Goal: Task Accomplishment & Management: Complete application form

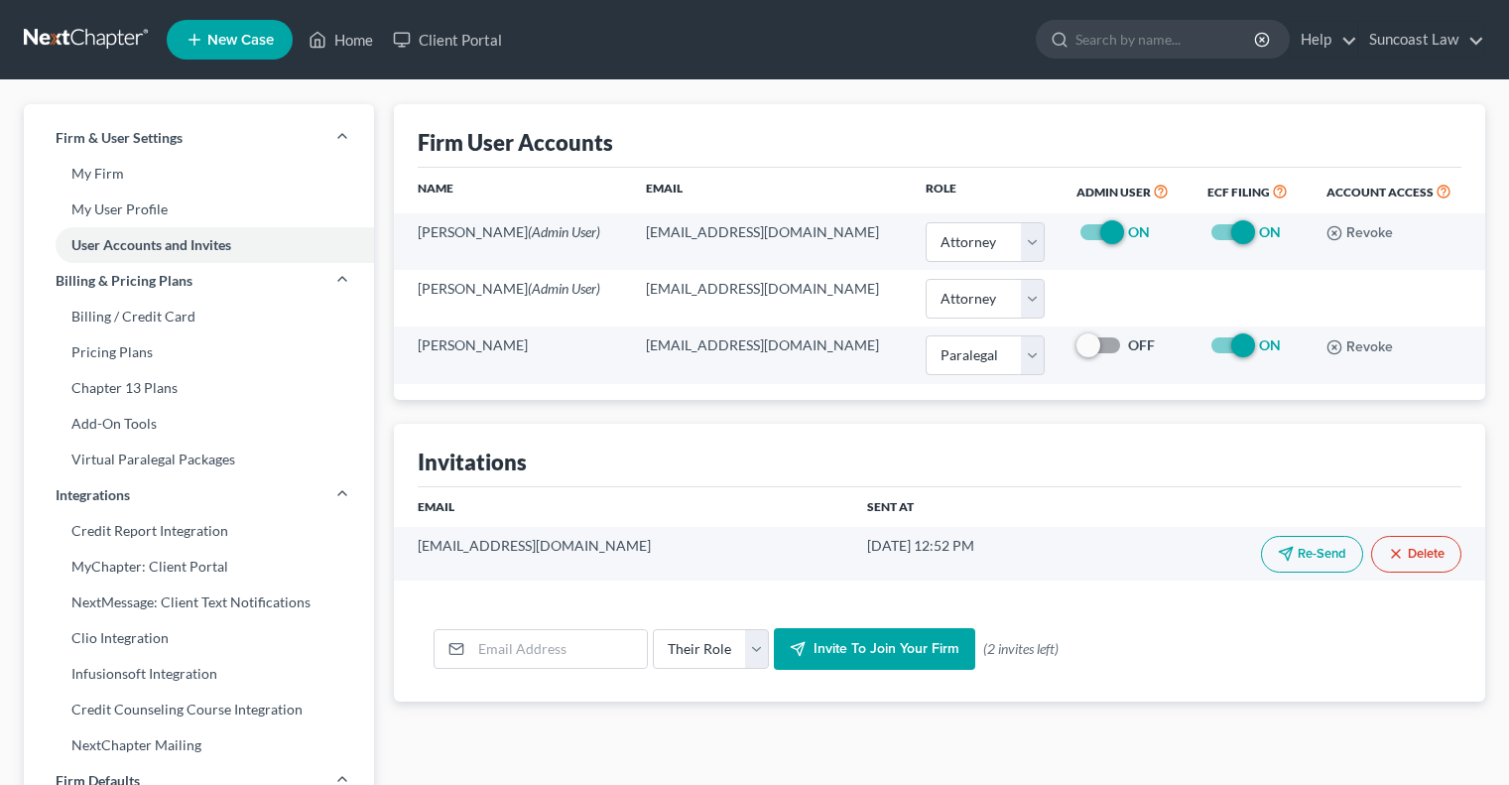
select select "0"
select select "1"
click at [360, 39] on link "Home" at bounding box center [341, 40] width 84 height 36
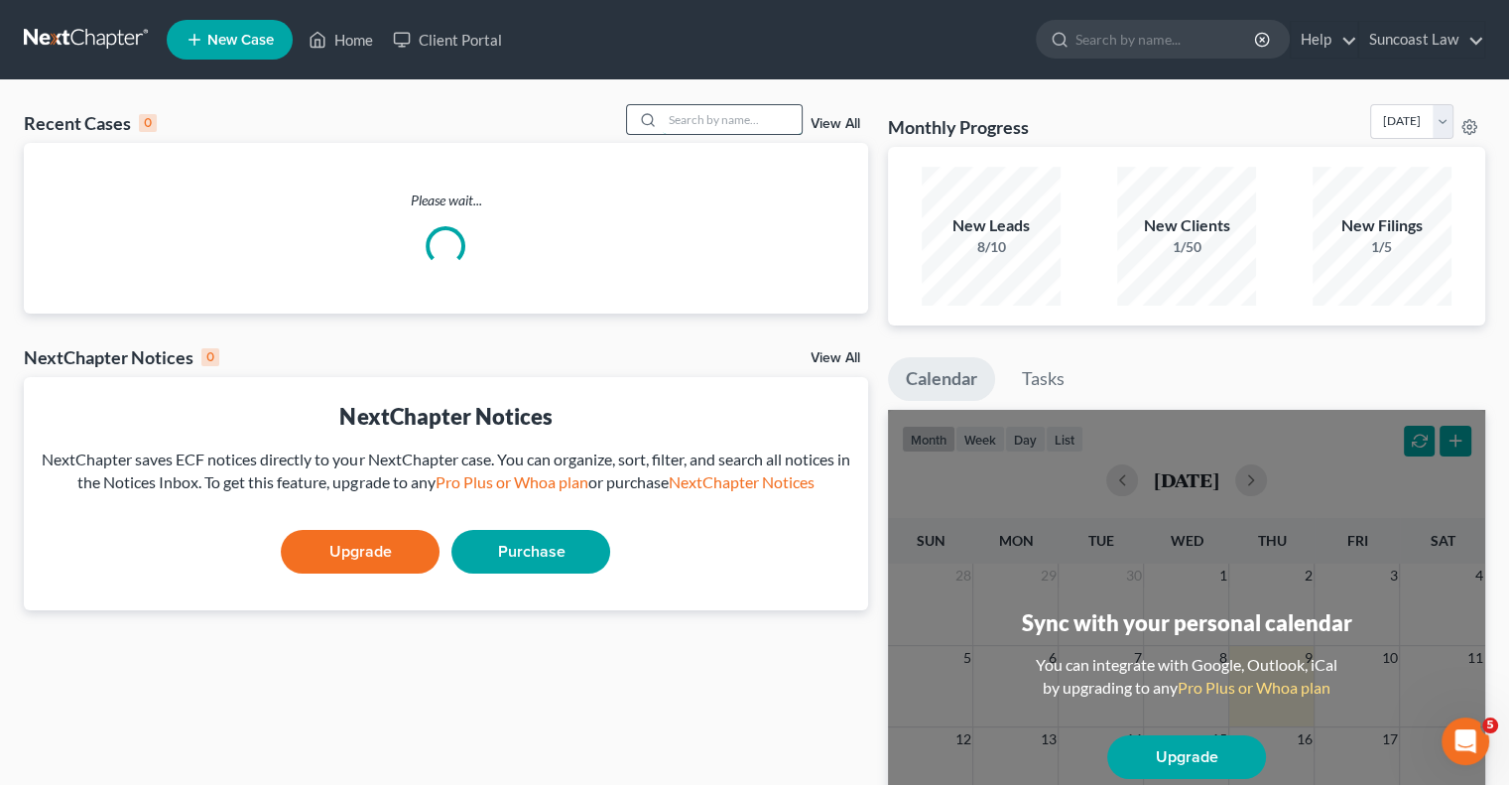
click at [717, 115] on input "search" at bounding box center [732, 119] width 139 height 29
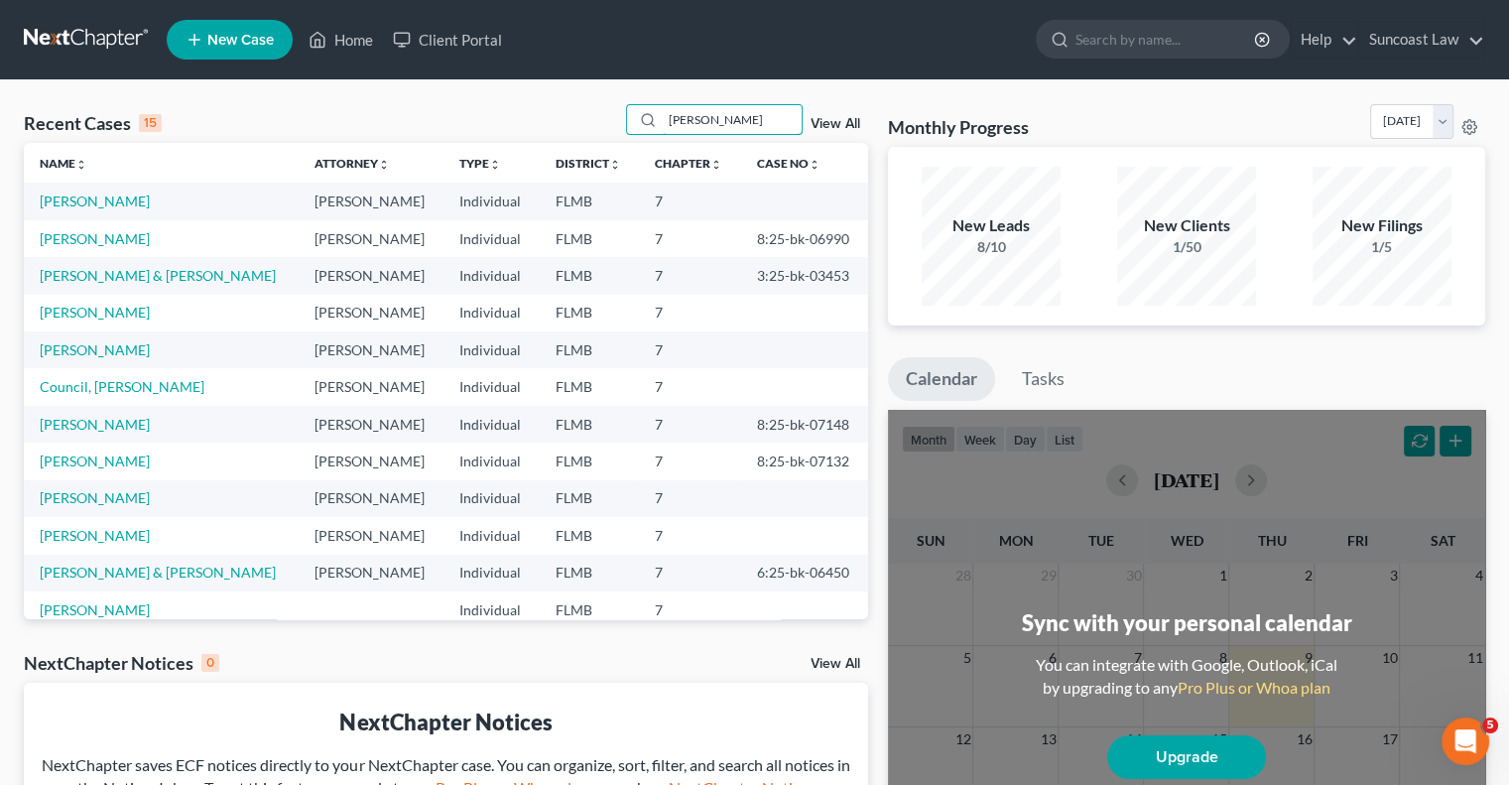
type input "[PERSON_NAME]"
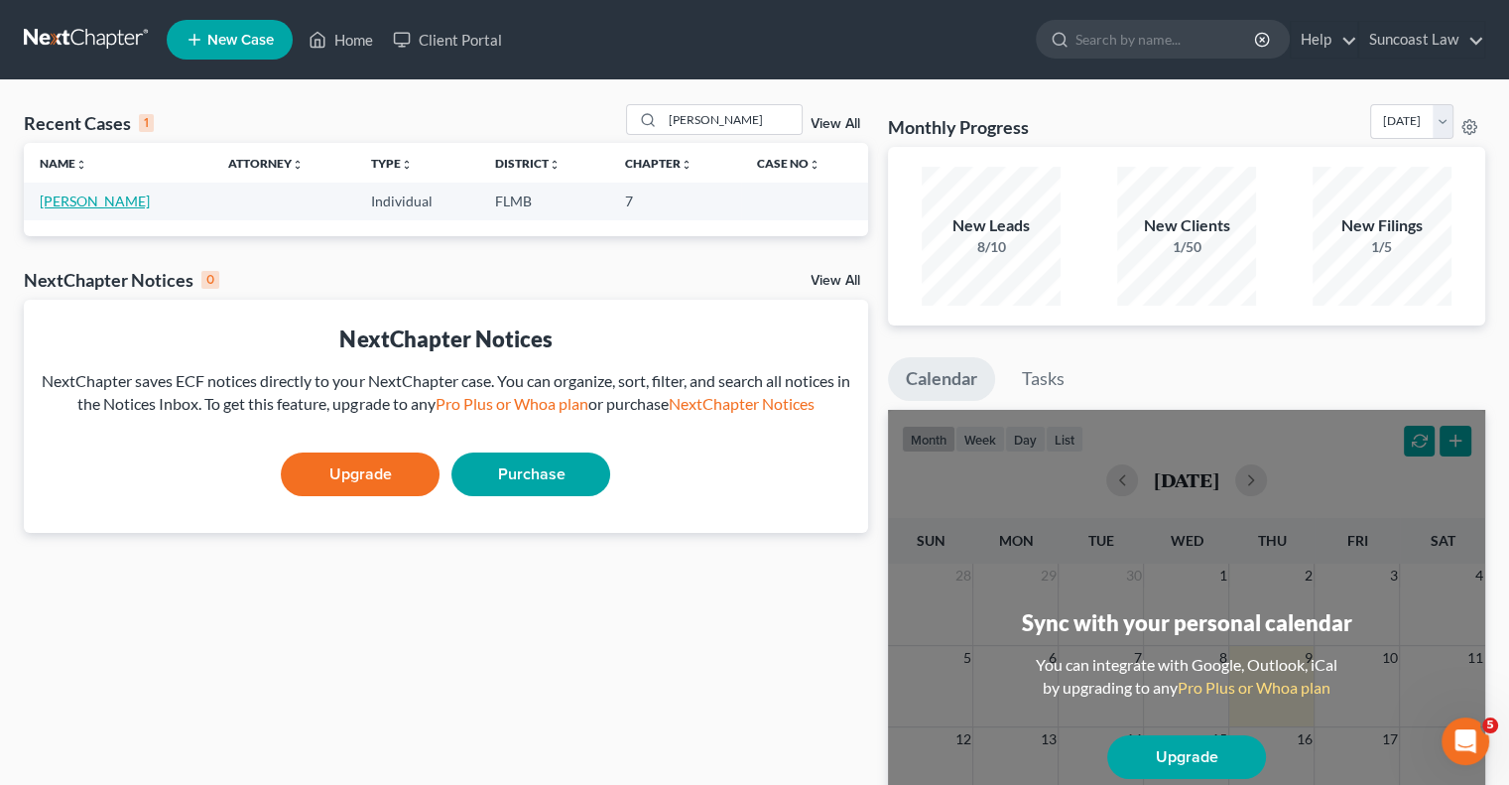
click at [91, 205] on link "[PERSON_NAME]" at bounding box center [95, 201] width 110 height 17
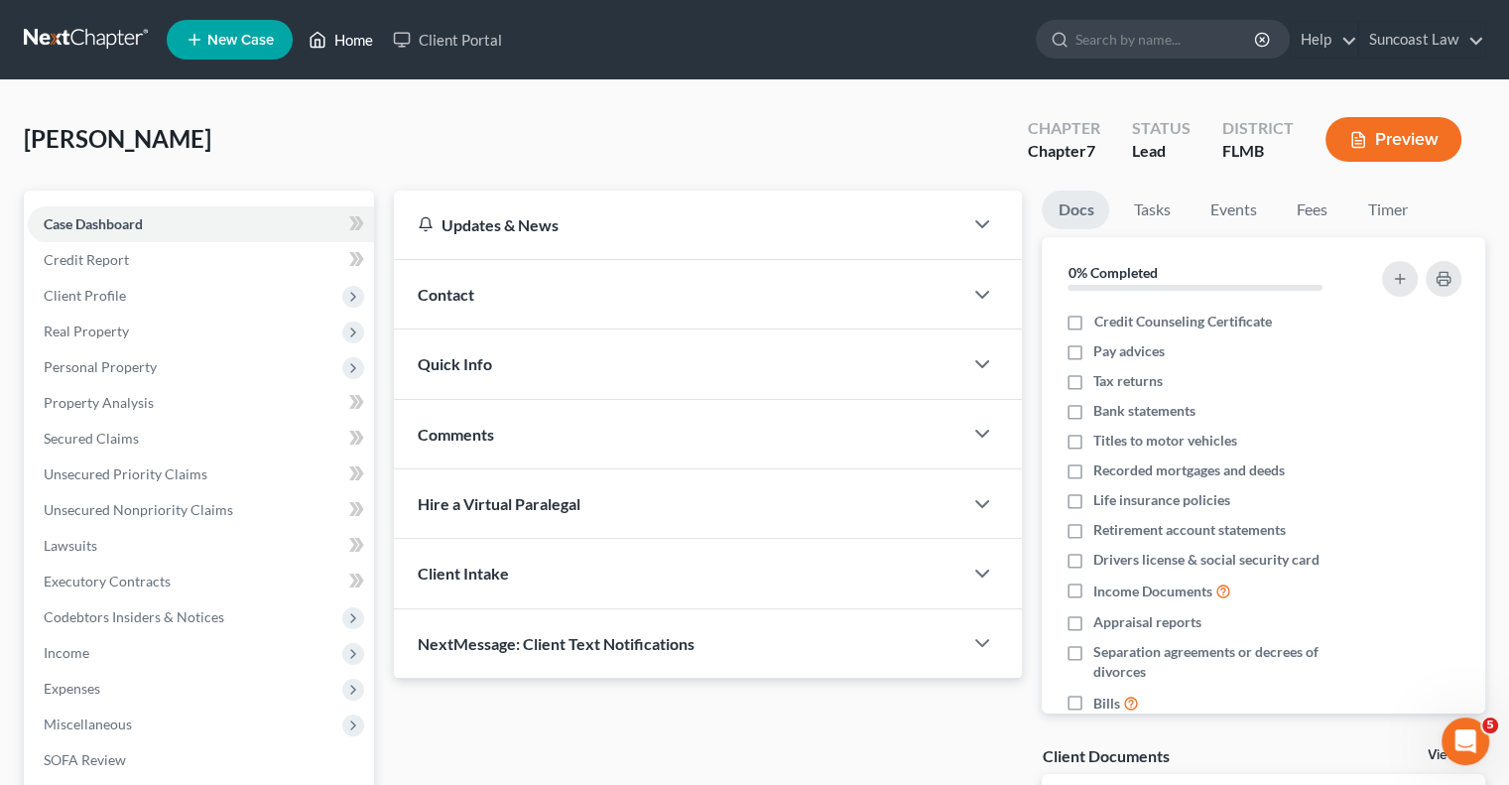
click at [350, 38] on link "Home" at bounding box center [341, 40] width 84 height 36
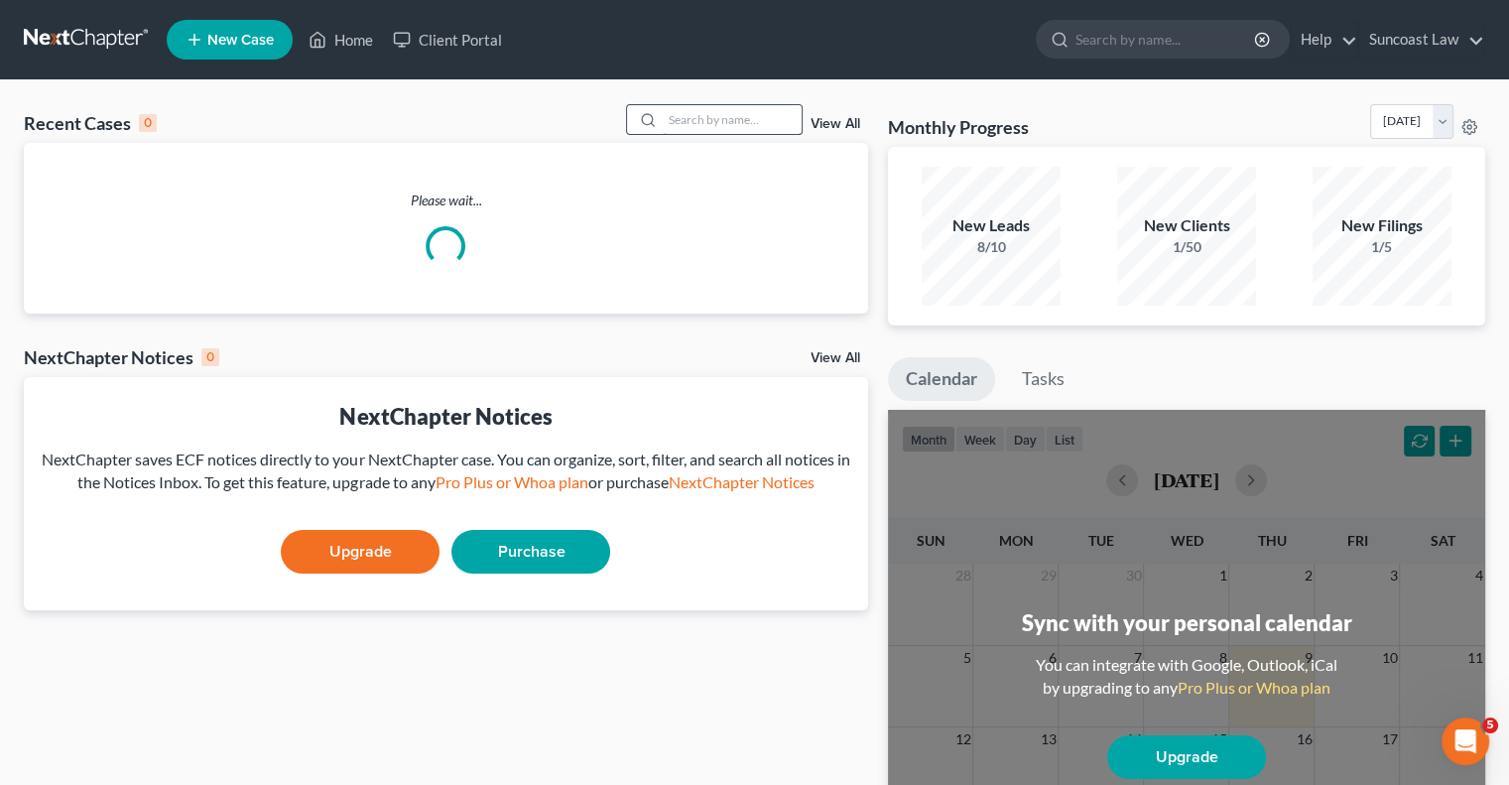
click at [758, 112] on input "search" at bounding box center [732, 119] width 139 height 29
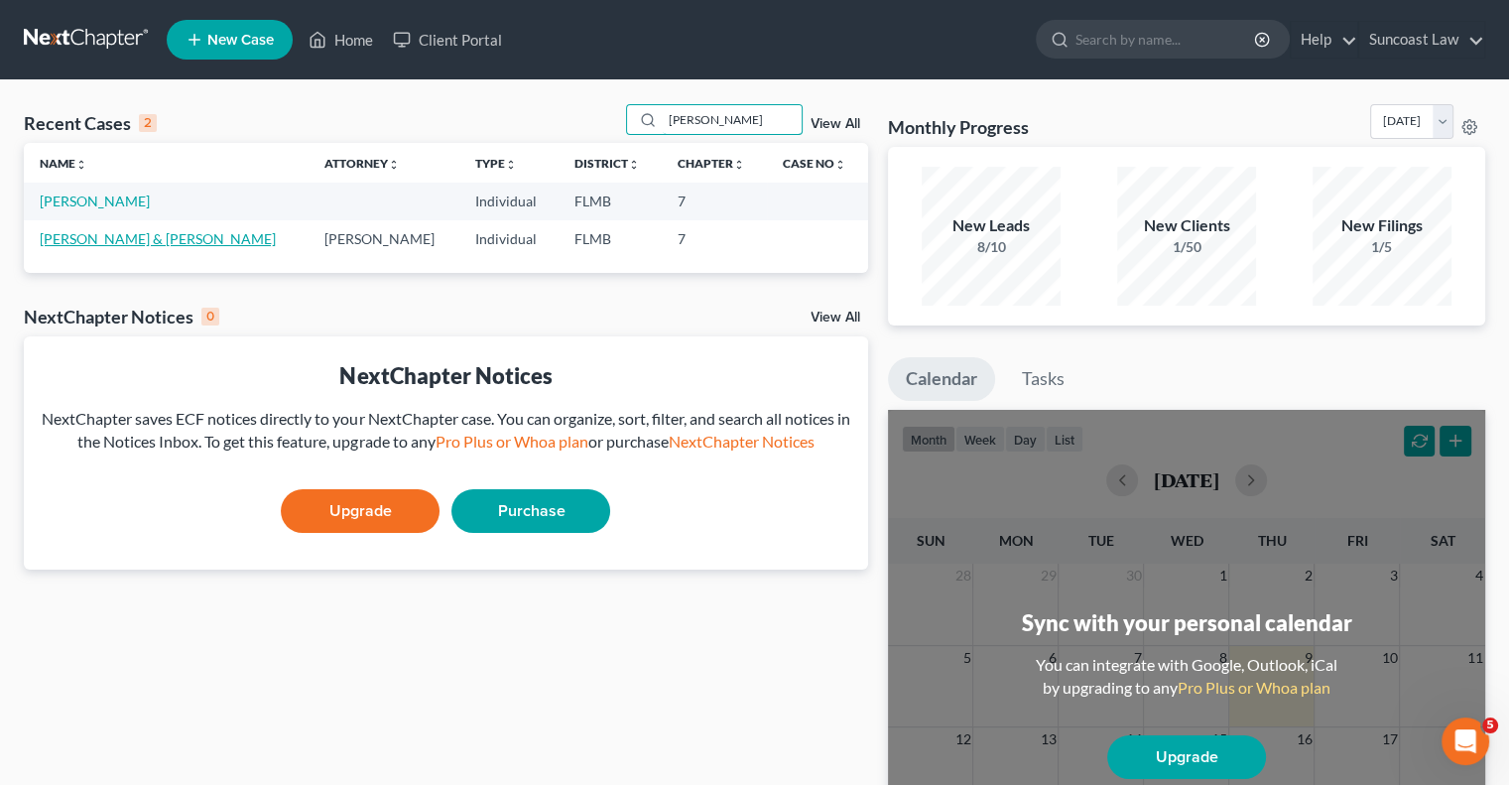
type input "[PERSON_NAME]"
click at [150, 240] on link "[PERSON_NAME] & [PERSON_NAME]" at bounding box center [158, 238] width 236 height 17
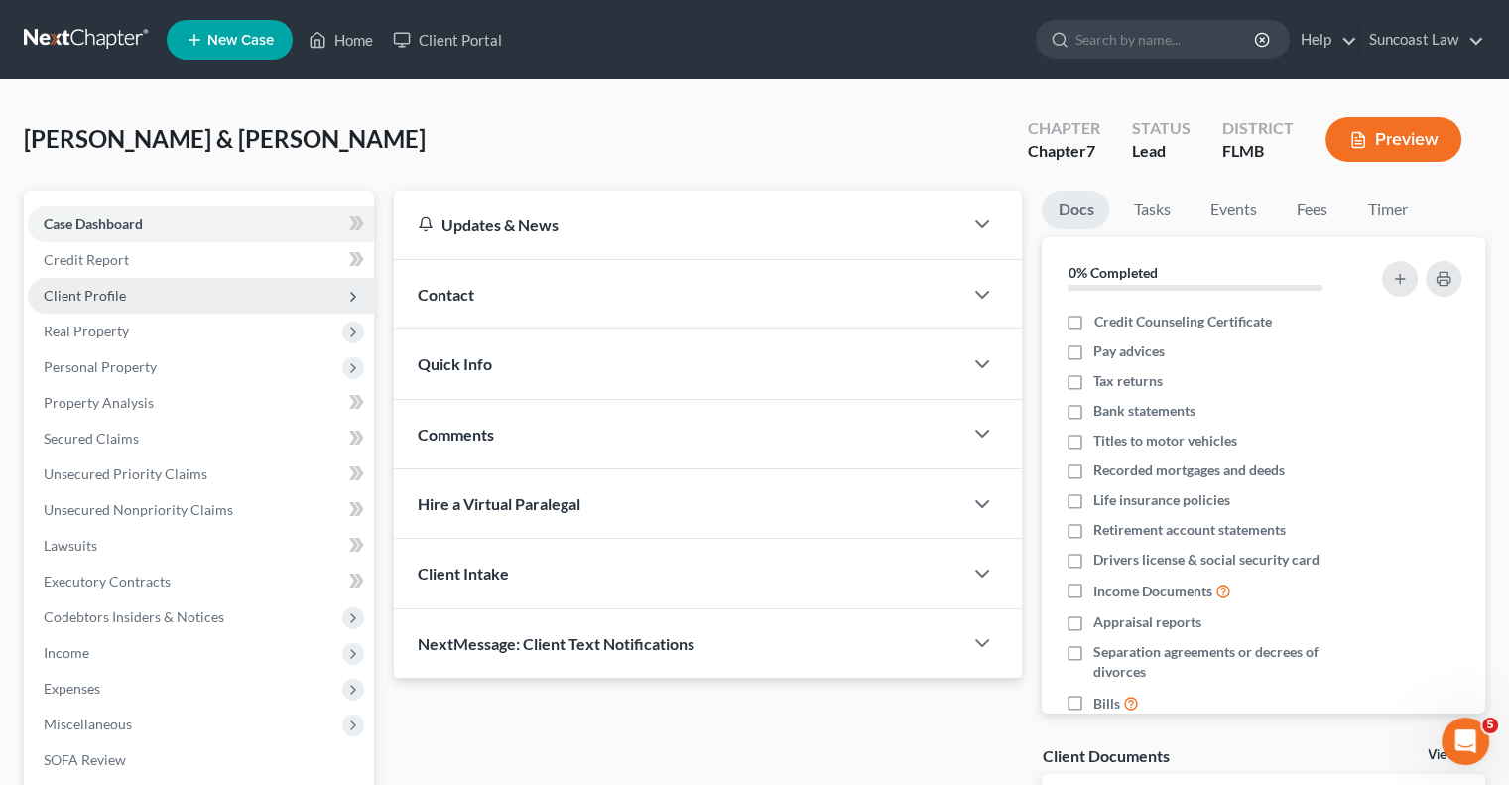
click at [127, 293] on span "Client Profile" at bounding box center [201, 296] width 346 height 36
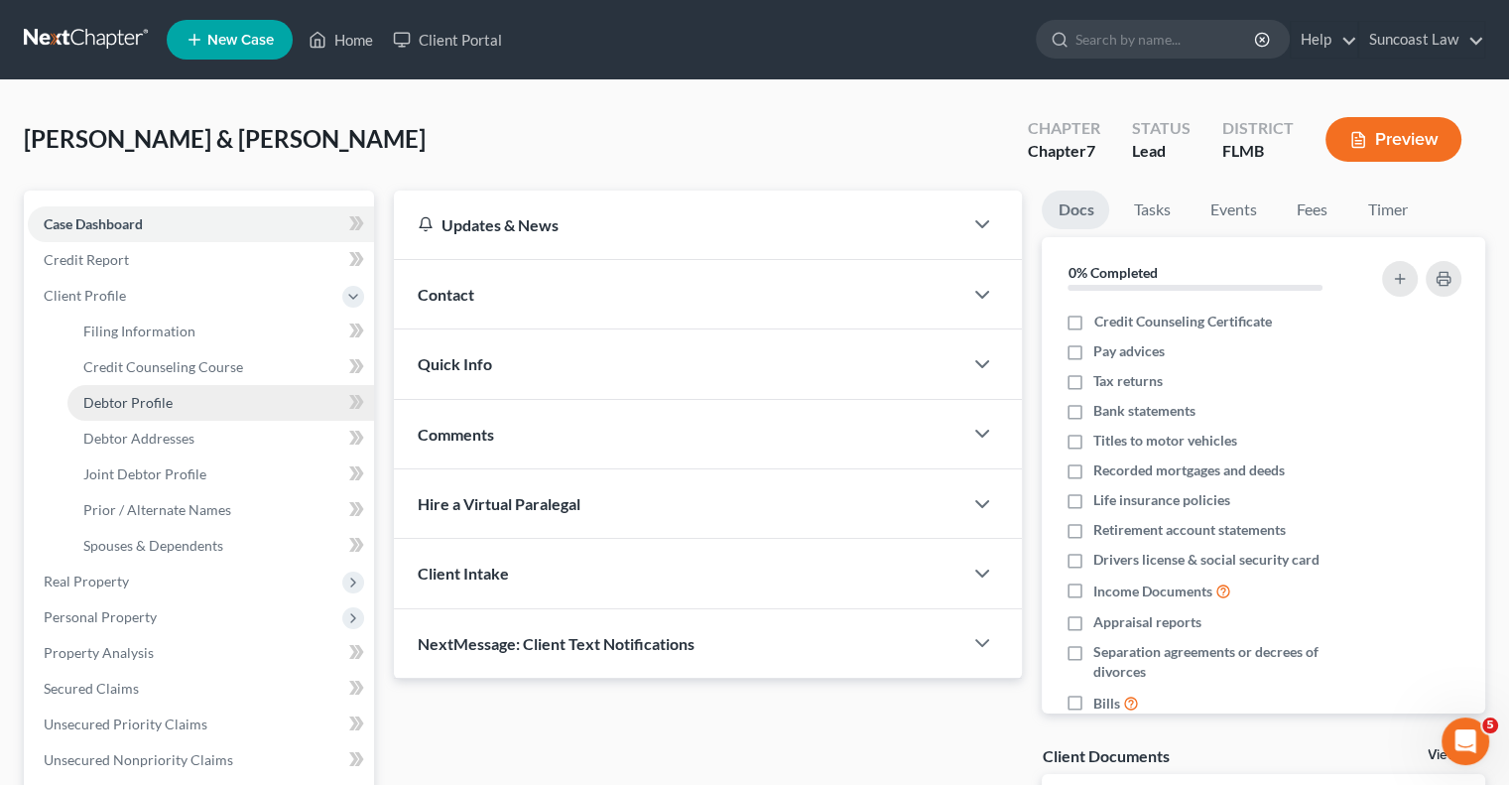
click at [172, 402] on link "Debtor Profile" at bounding box center [220, 403] width 307 height 36
select select "1"
select select "5"
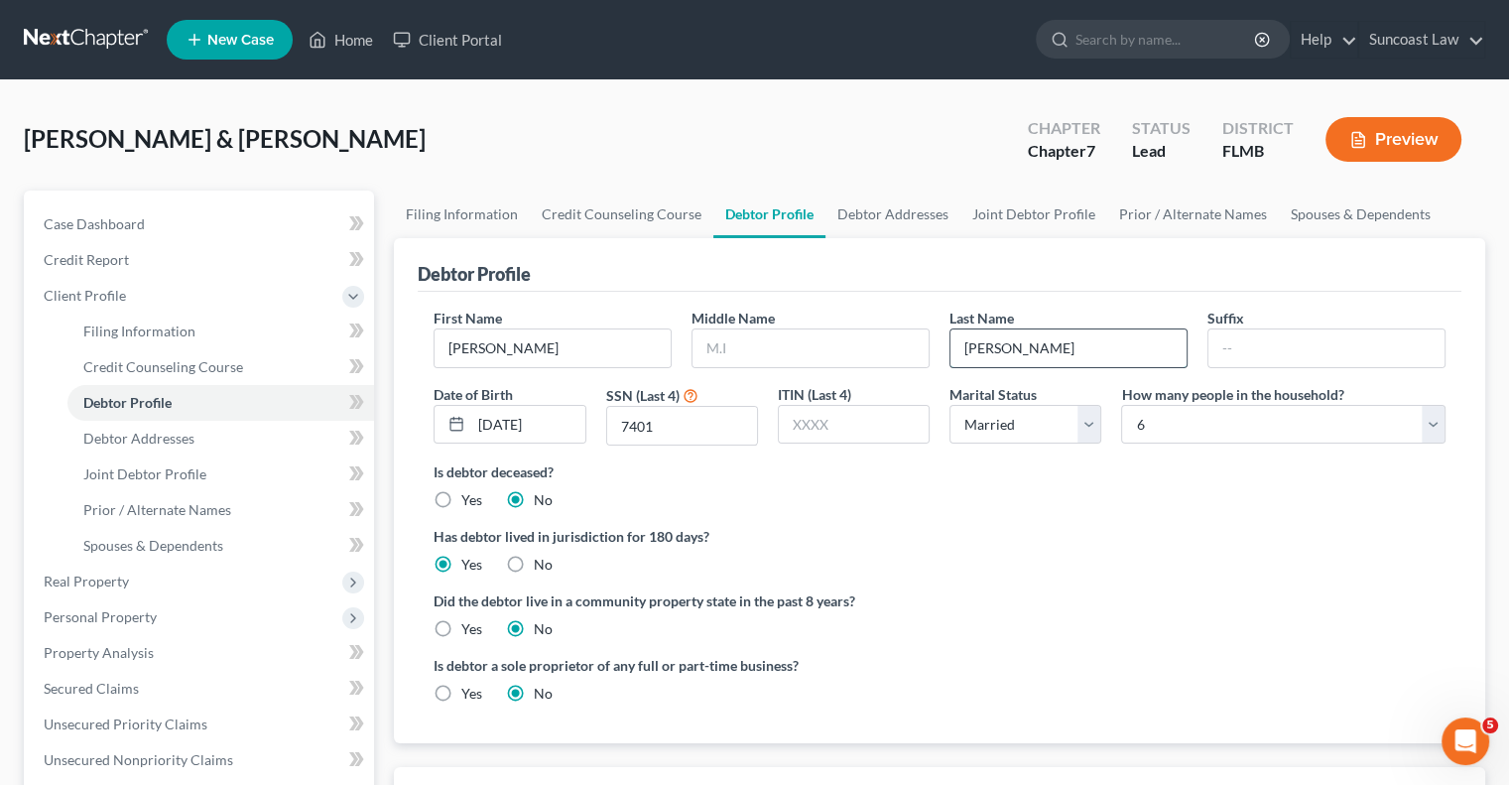
click at [1090, 353] on input "[PERSON_NAME]" at bounding box center [1069, 348] width 236 height 38
type input "[PERSON_NAME]"
click at [1033, 209] on link "Joint Debtor Profile" at bounding box center [1034, 215] width 147 height 48
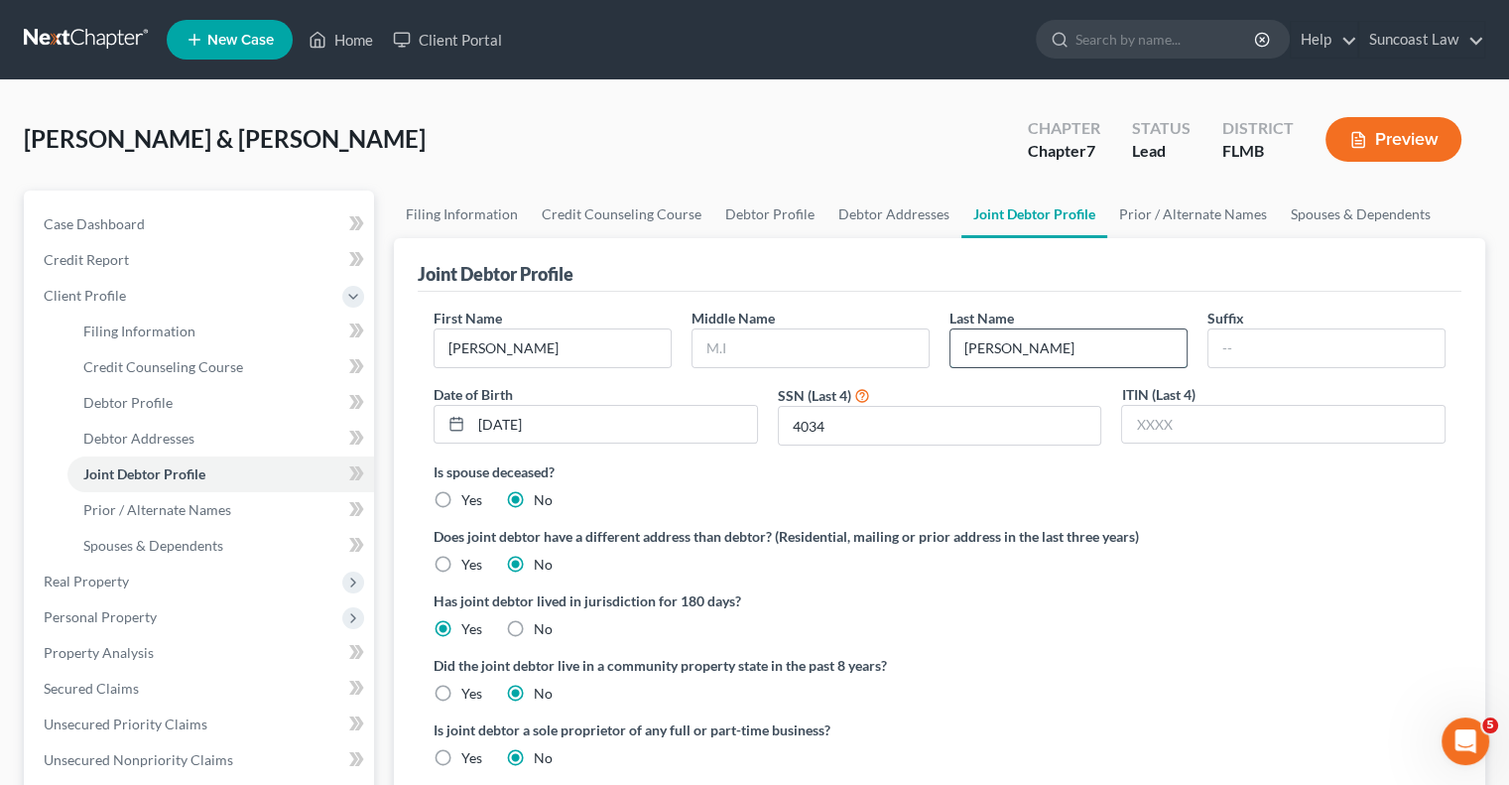
click at [1062, 348] on input "[PERSON_NAME]" at bounding box center [1069, 348] width 236 height 38
type input "[PERSON_NAME]"
click at [1196, 204] on link "Prior / Alternate Names" at bounding box center [1194, 215] width 172 height 48
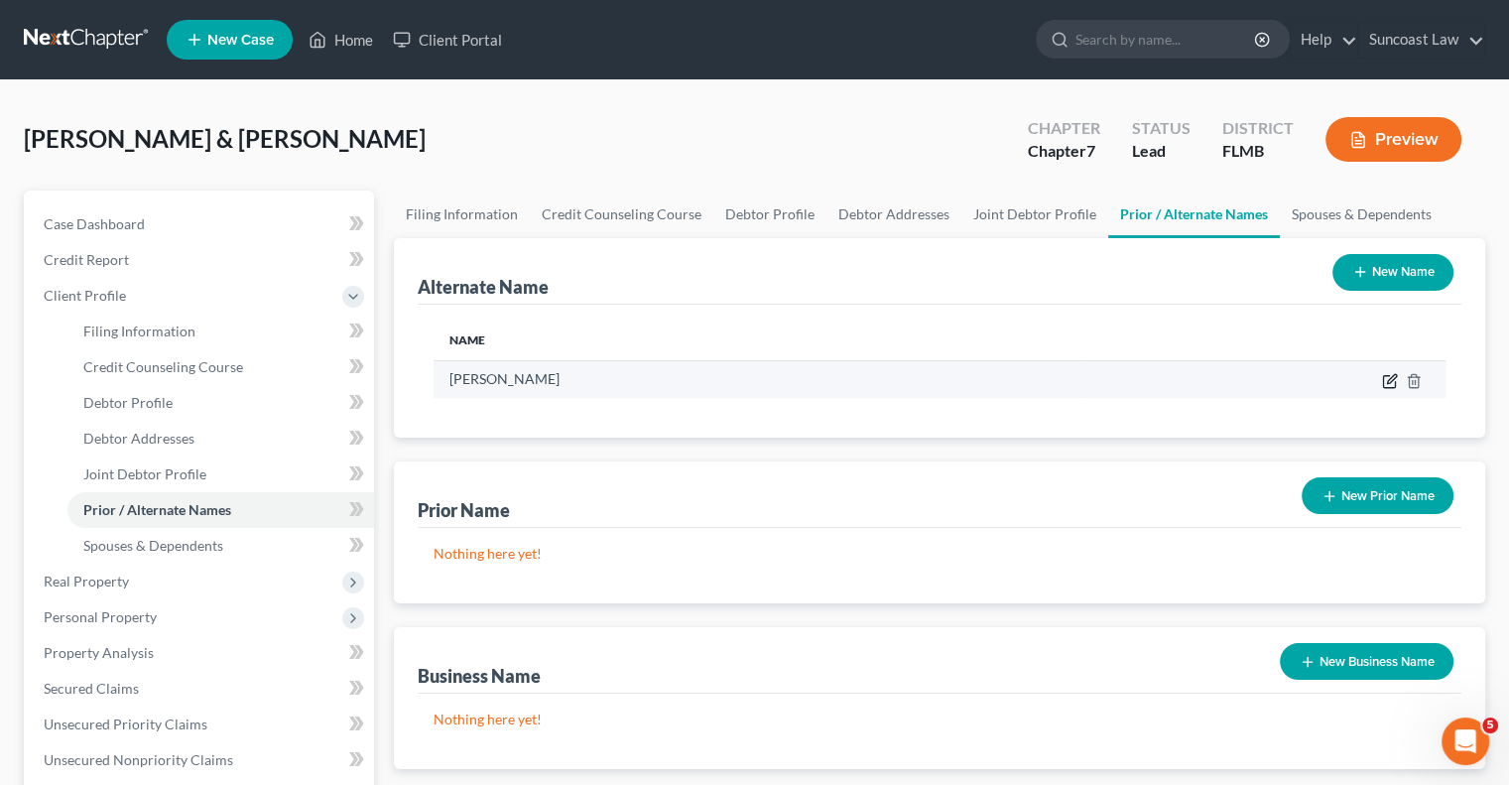
click at [1385, 381] on icon at bounding box center [1390, 381] width 16 height 16
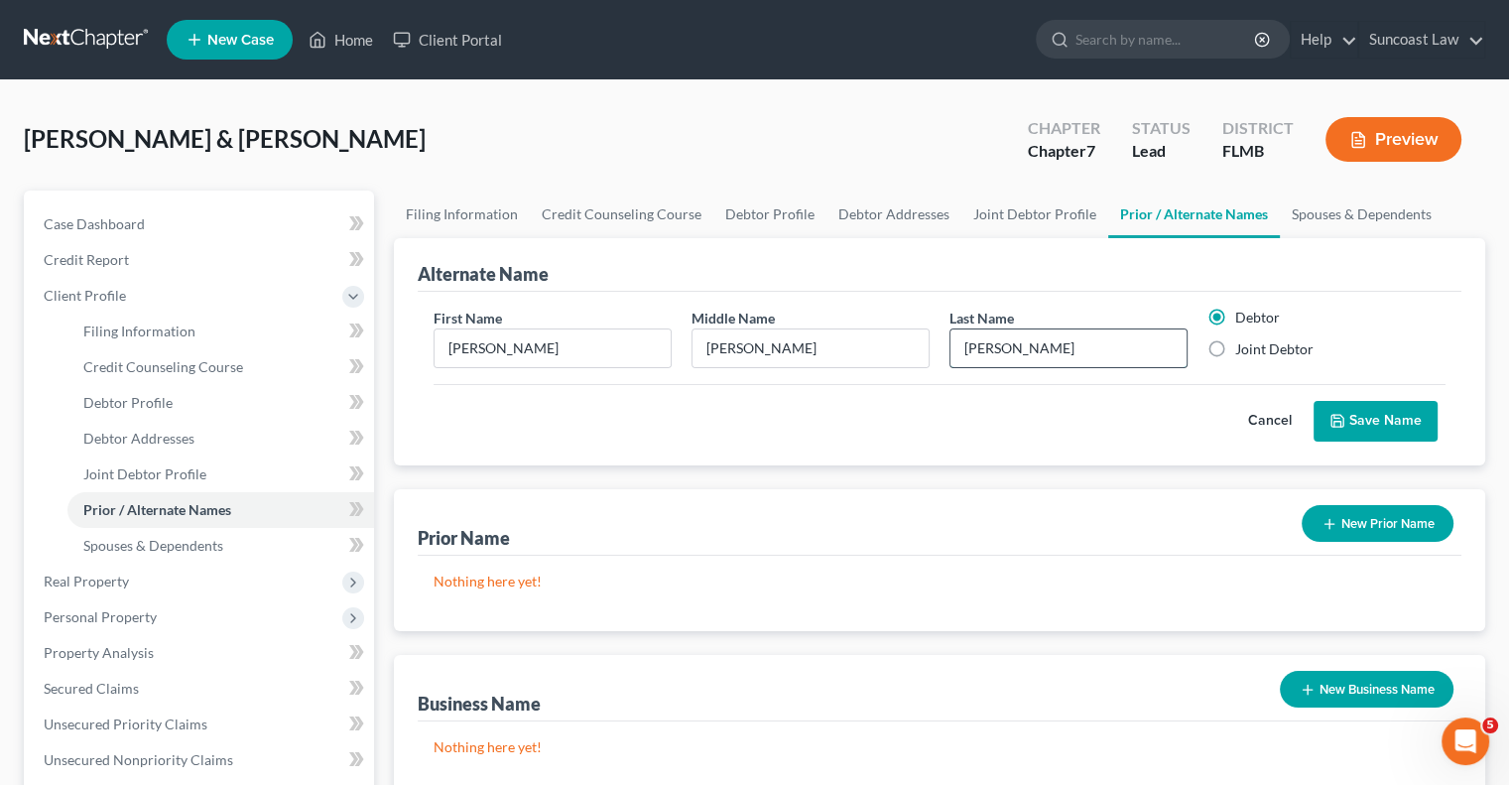
click at [1037, 340] on input "[PERSON_NAME]" at bounding box center [1069, 348] width 236 height 38
type input "[PERSON_NAME]"
click at [1389, 424] on button "Save Name" at bounding box center [1376, 422] width 124 height 42
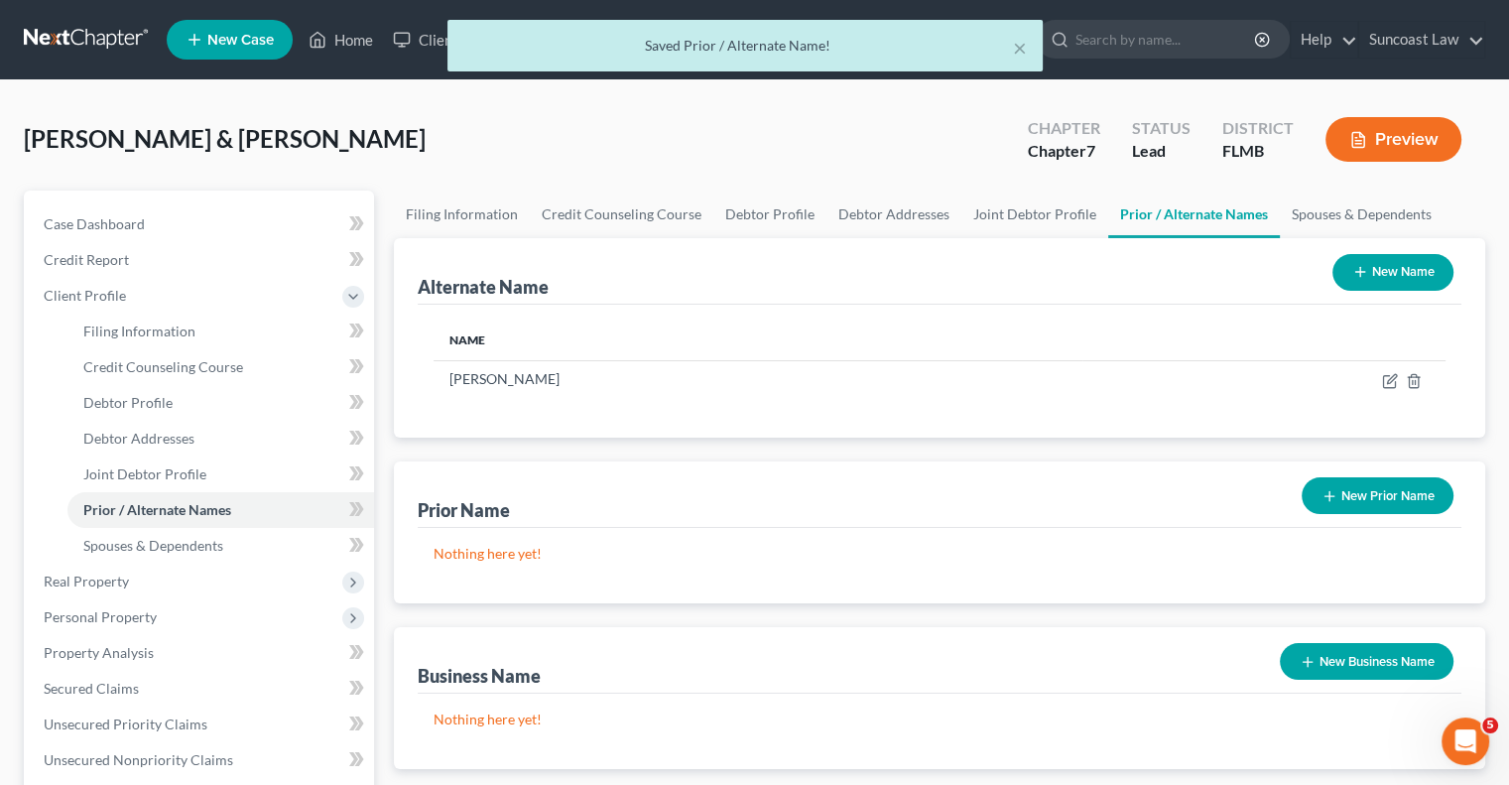
click at [361, 35] on div "× Saved Prior / Alternate Name!" at bounding box center [744, 51] width 1509 height 62
click at [357, 38] on div "× Saved Prior / Alternate Name!" at bounding box center [744, 51] width 1509 height 62
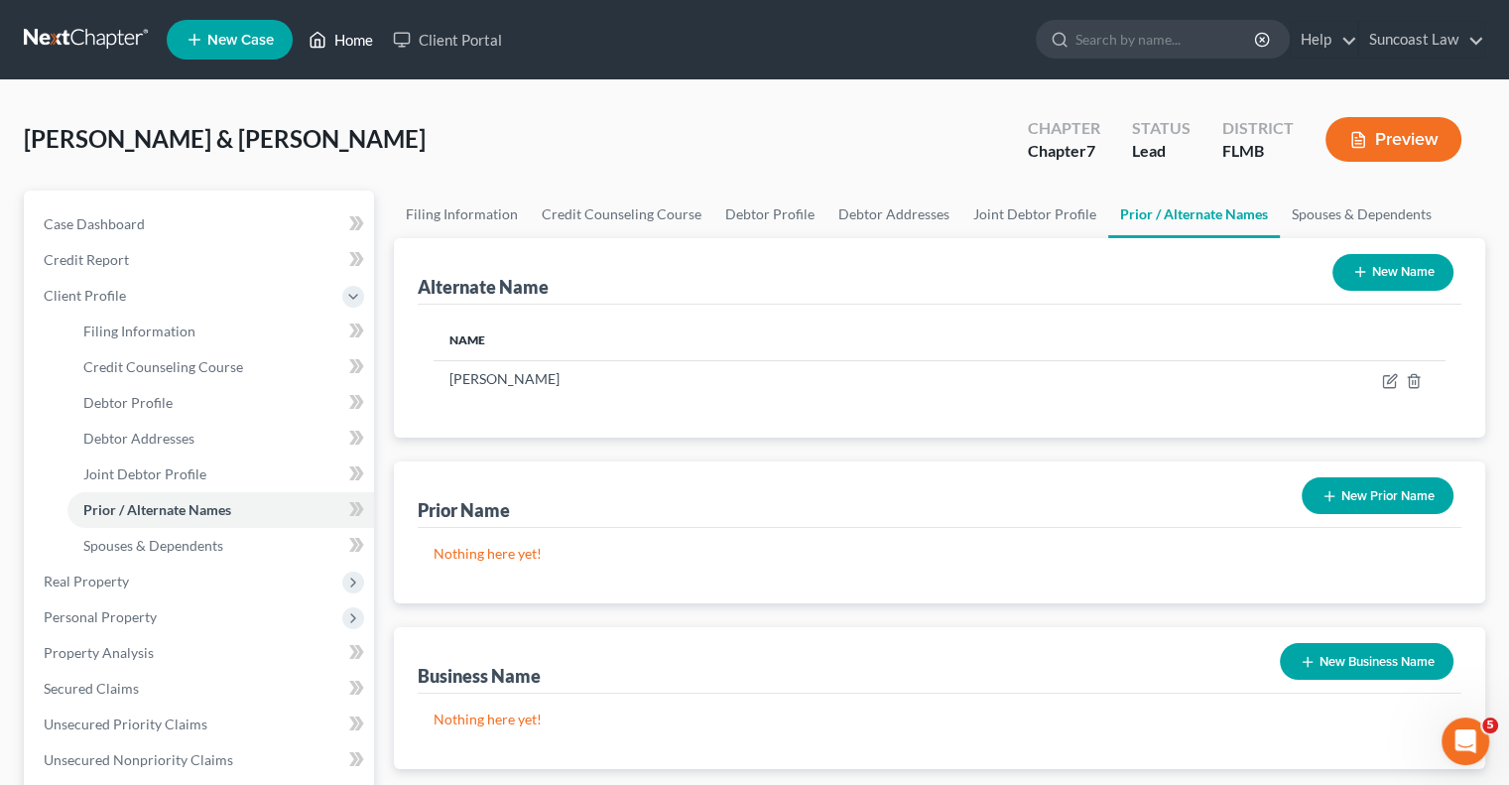
click at [357, 38] on link "Home" at bounding box center [341, 40] width 84 height 36
